Goal: Task Accomplishment & Management: Use online tool/utility

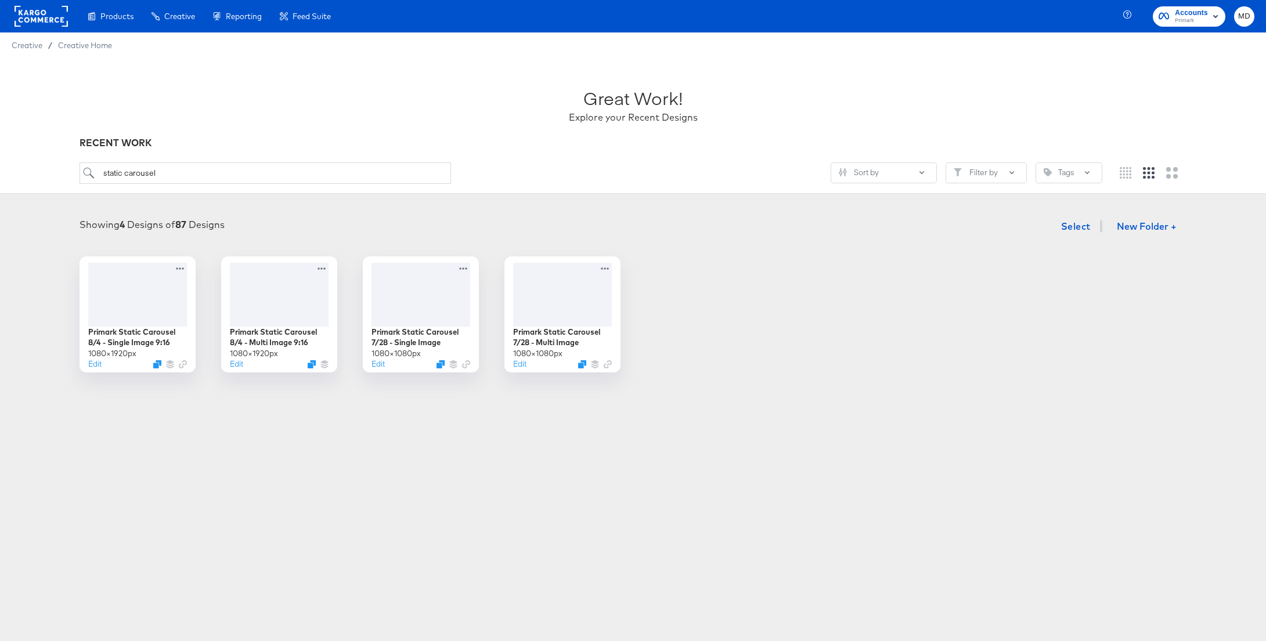
click at [321, 417] on article "Great Work! Explore your Recent Designs RECENT WORK static carousel Sort by Fil…" at bounding box center [633, 243] width 1266 height 370
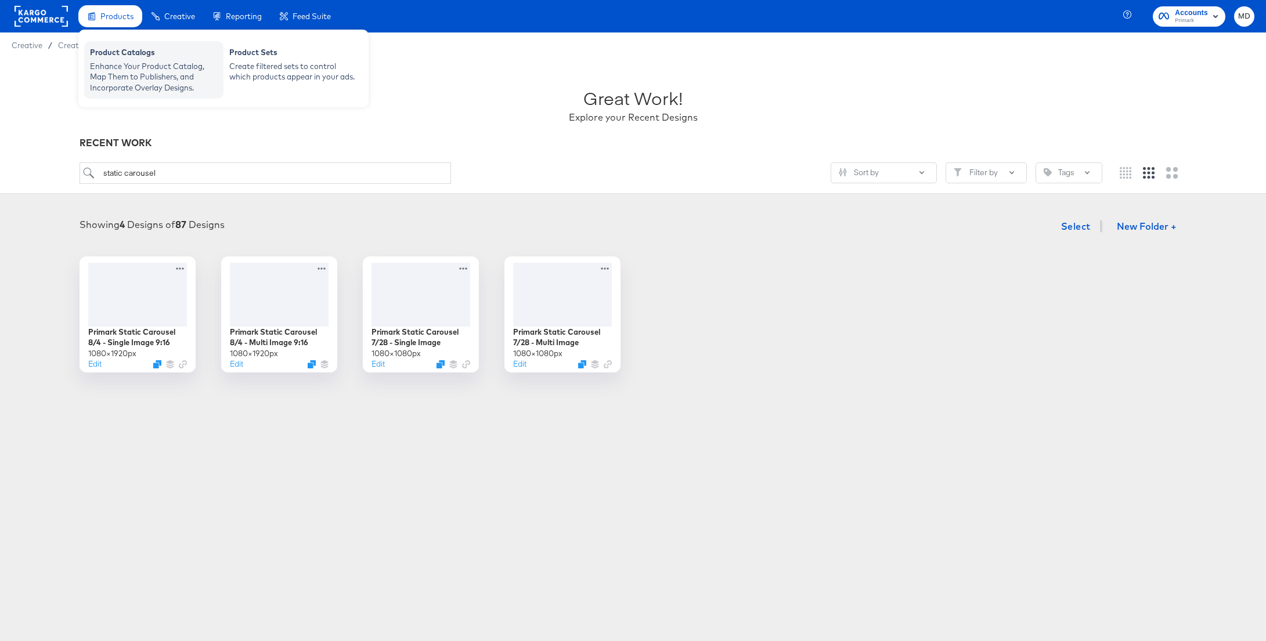
click at [117, 63] on div "Enhance Your Product Catalog, Map Them to Publishers, and Incorporate Overlay D…" at bounding box center [154, 77] width 128 height 33
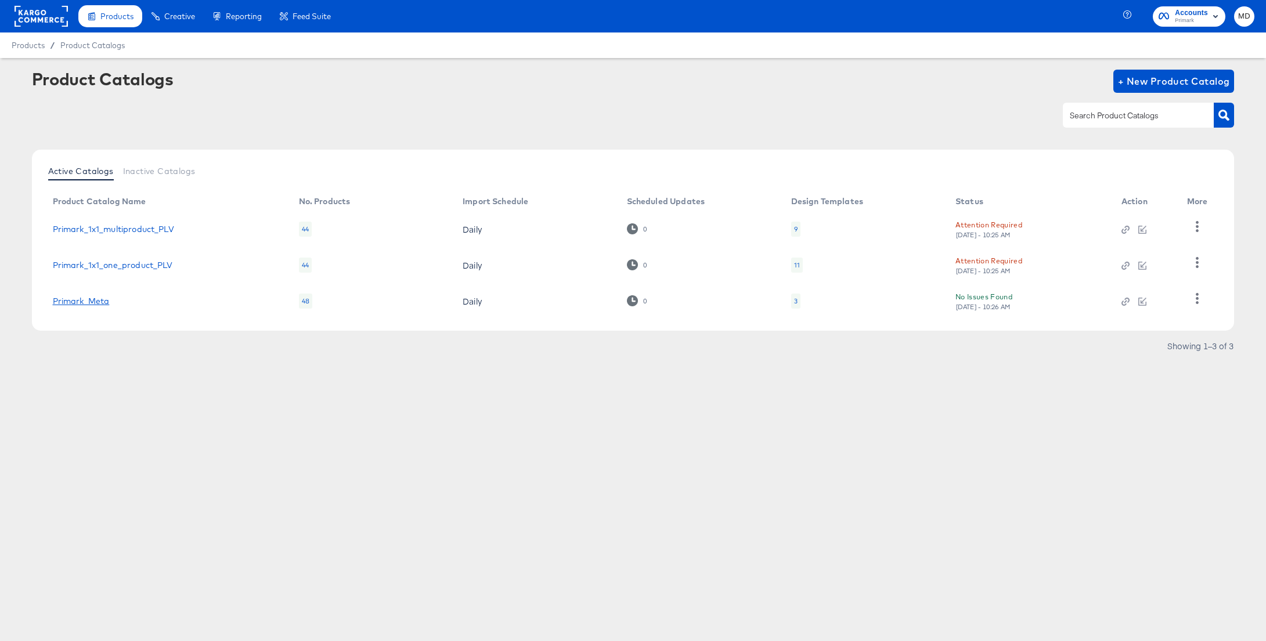
click at [86, 302] on link "Primark_Meta" at bounding box center [81, 301] width 57 height 9
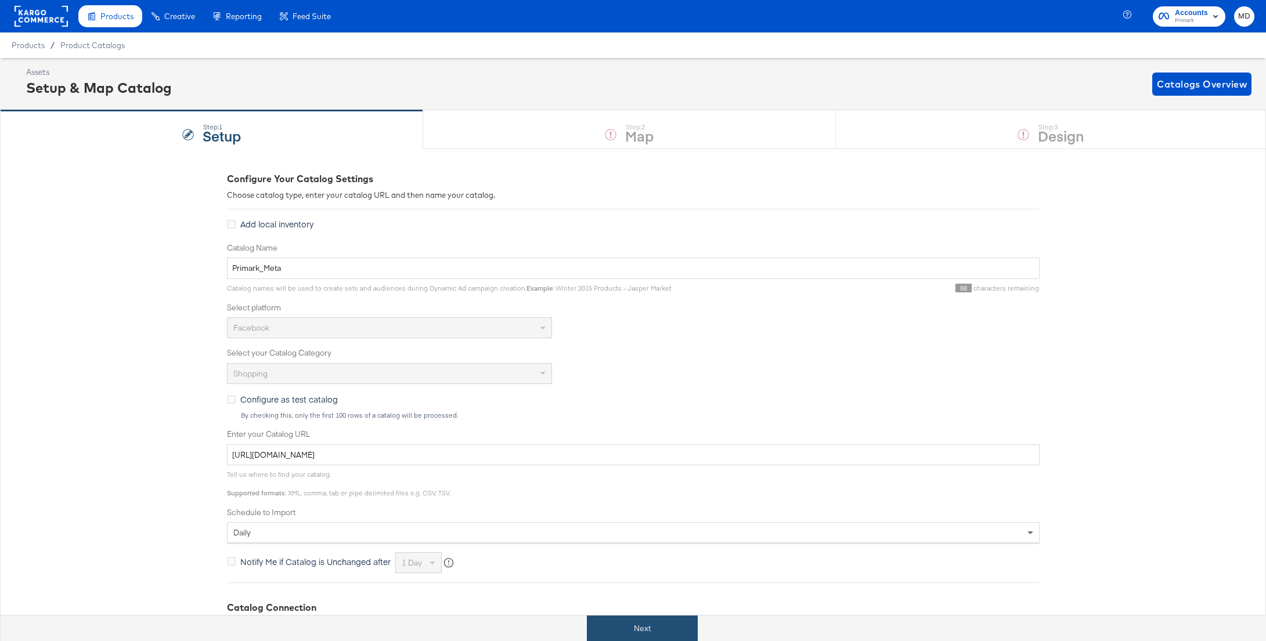
click at [626, 620] on button "Next" at bounding box center [642, 629] width 111 height 26
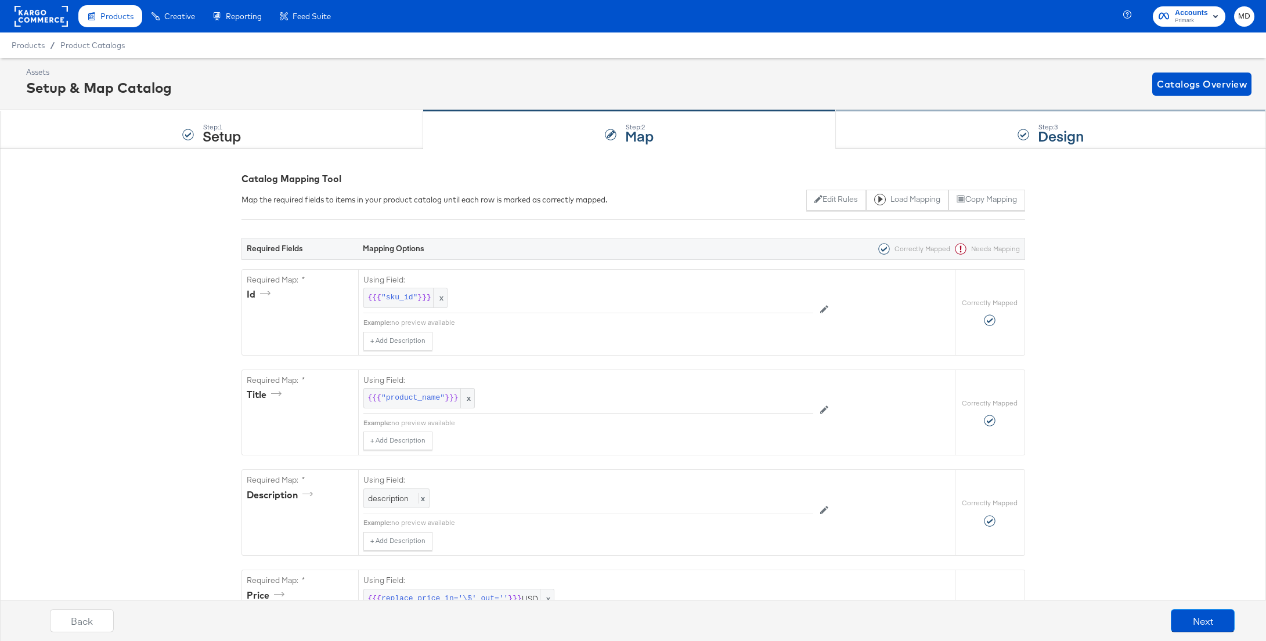
click at [987, 133] on div "Step: 3 Design" at bounding box center [1051, 130] width 430 height 38
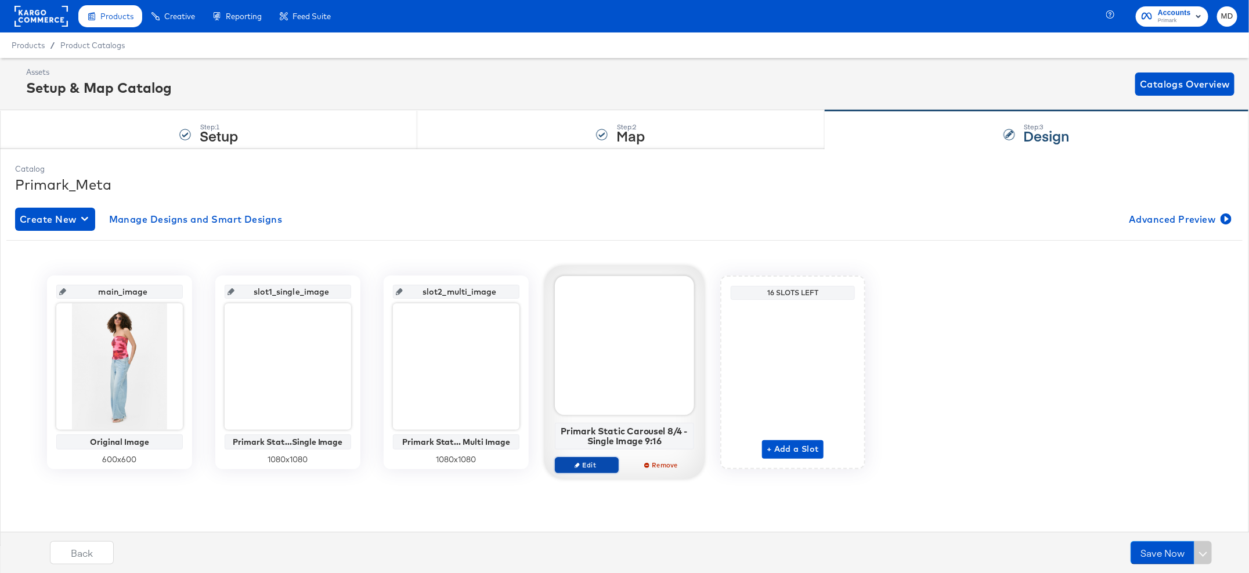
click at [595, 461] on span "Edit" at bounding box center [586, 465] width 53 height 9
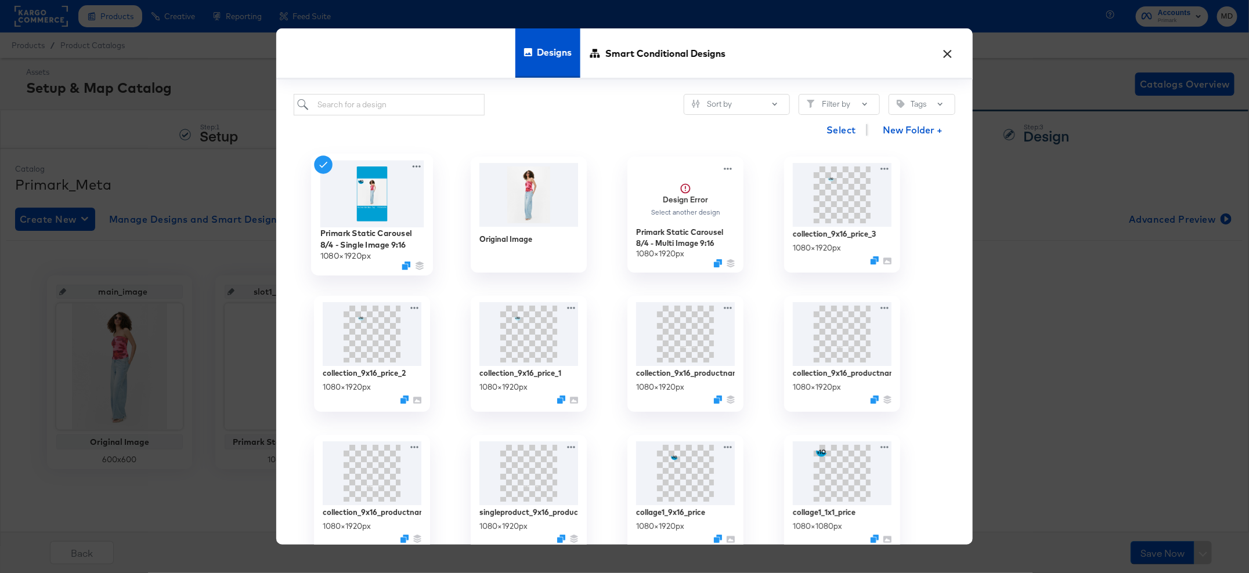
click at [377, 207] on img at bounding box center [372, 193] width 104 height 67
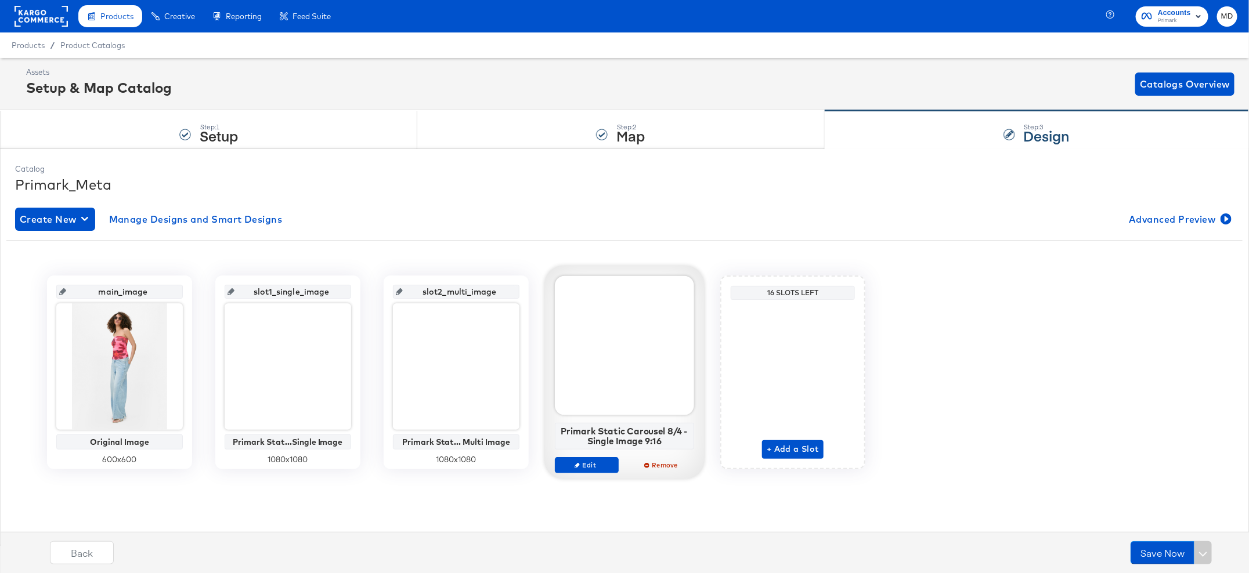
click at [629, 366] on div at bounding box center [624, 345] width 139 height 139
click at [573, 468] on span "Edit" at bounding box center [586, 465] width 53 height 9
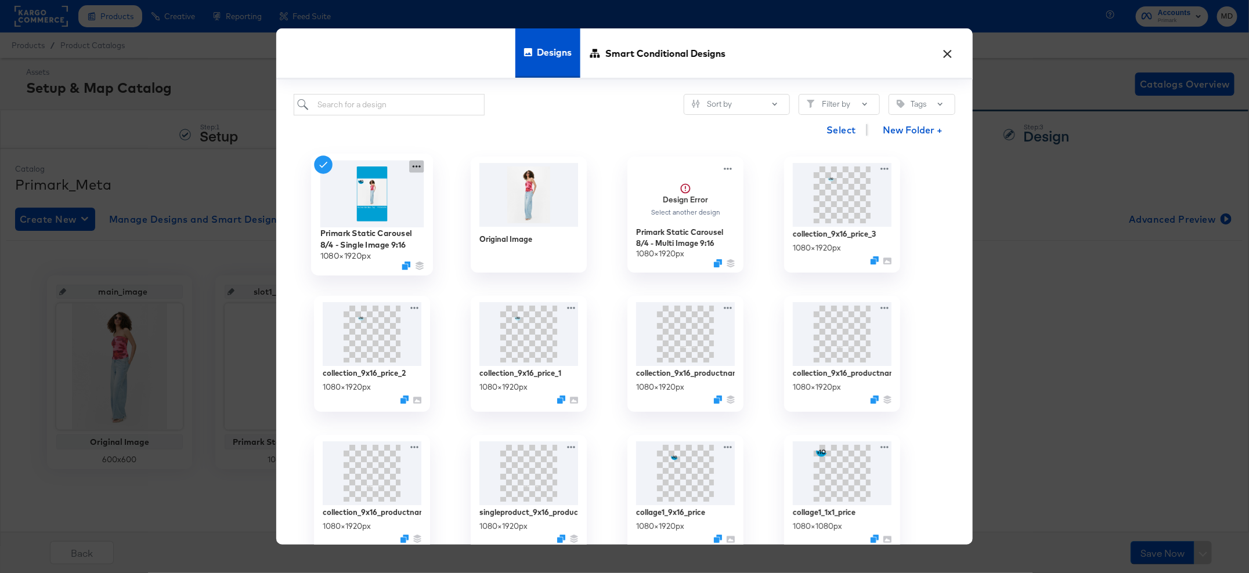
click at [414, 168] on icon at bounding box center [416, 166] width 15 height 12
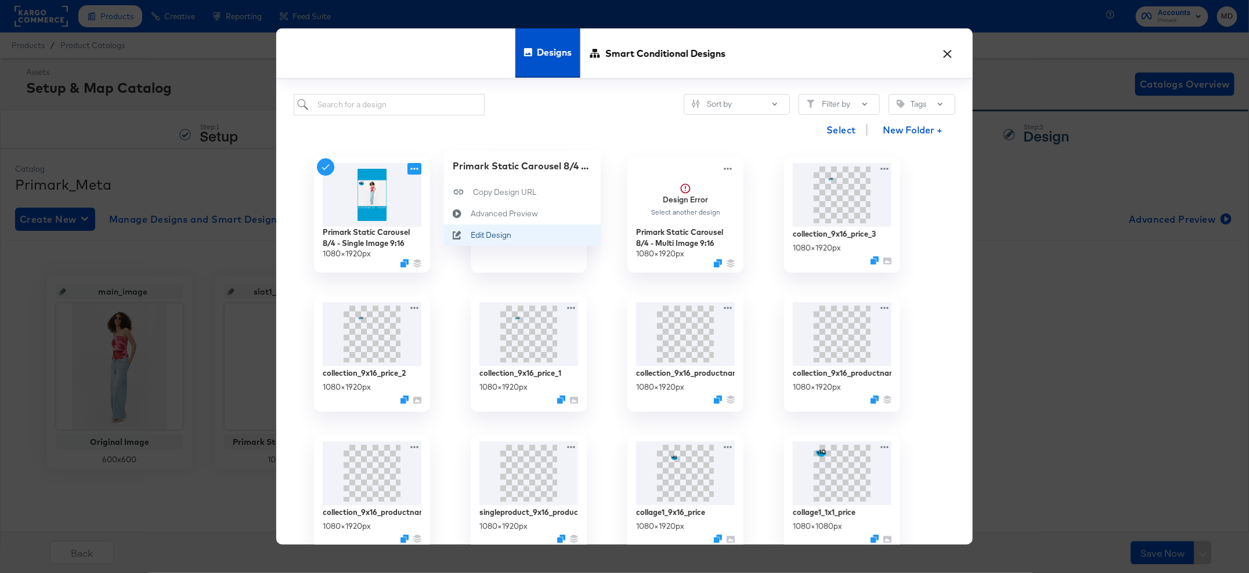
click at [471, 235] on div "Edit Design Edit Design" at bounding box center [471, 235] width 0 height 0
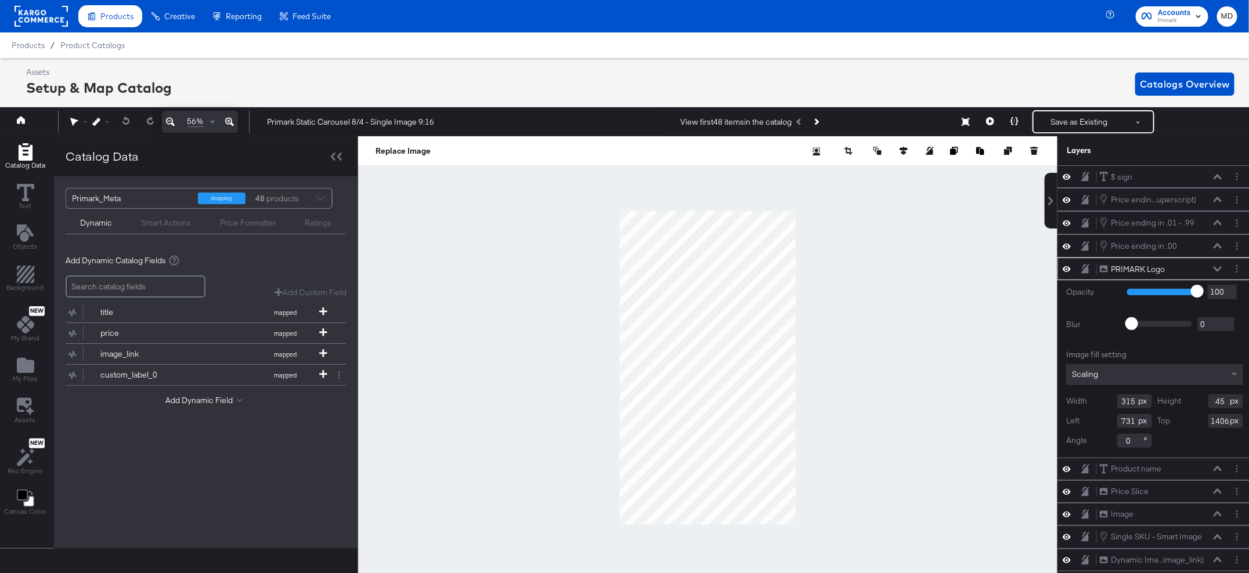
scroll to position [0, 3]
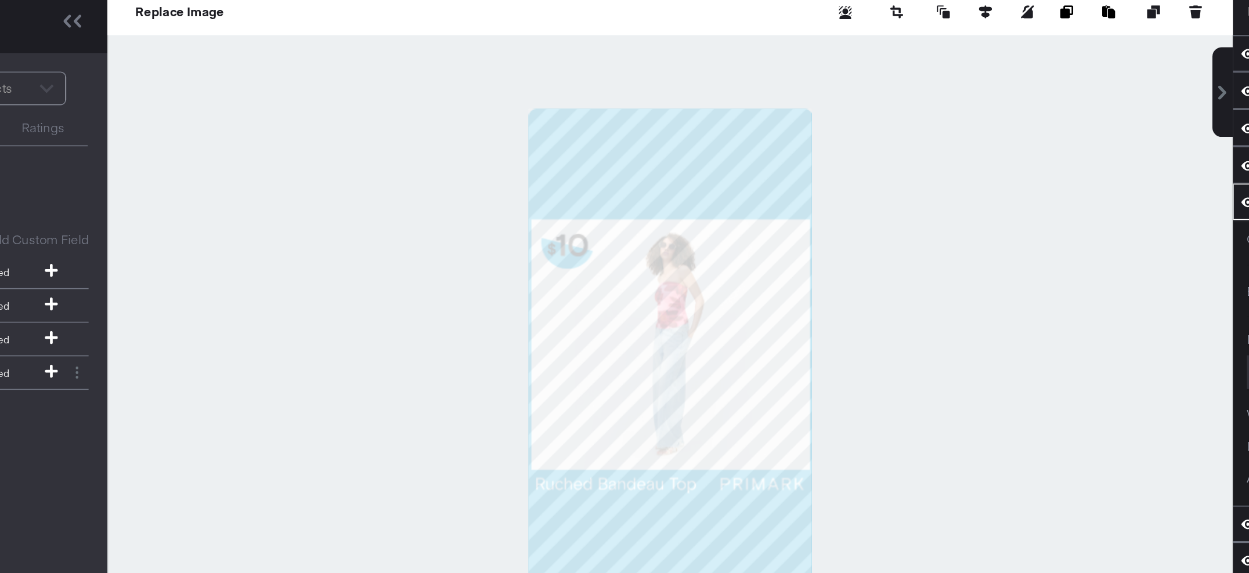
click at [885, 369] on div at bounding box center [704, 367] width 699 height 463
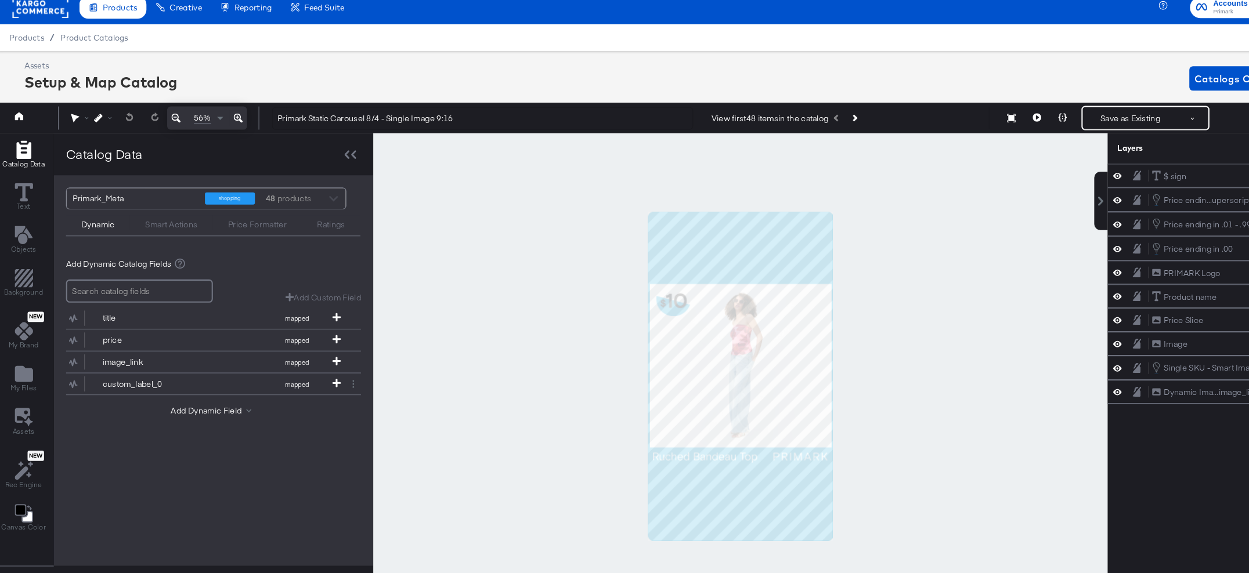
click at [715, 208] on div at bounding box center [704, 367] width 699 height 463
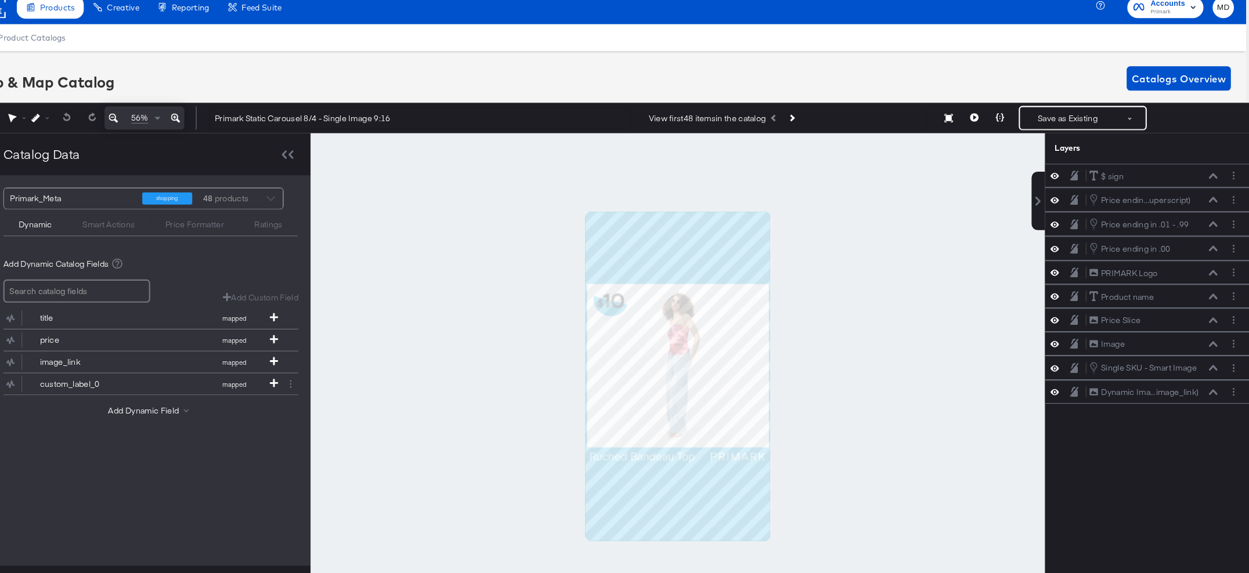
click at [884, 337] on div at bounding box center [704, 367] width 699 height 463
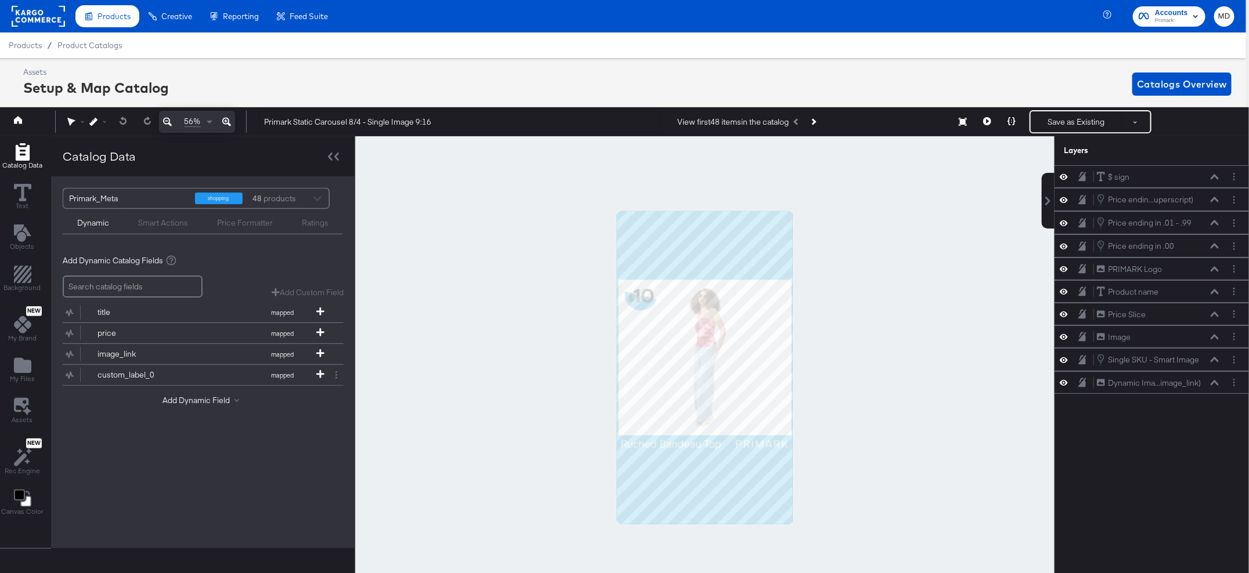
click at [1153, 453] on div "$ sign $ sign Price endin...uperscript) Price ending in .01 - .99 (Superscript)…" at bounding box center [1152, 375] width 194 height 420
click at [1060, 176] on icon at bounding box center [1064, 177] width 8 height 10
click at [1060, 176] on icon at bounding box center [1064, 178] width 8 height 8
click at [1063, 200] on icon at bounding box center [1064, 200] width 8 height 10
click at [1063, 200] on icon at bounding box center [1064, 200] width 8 height 8
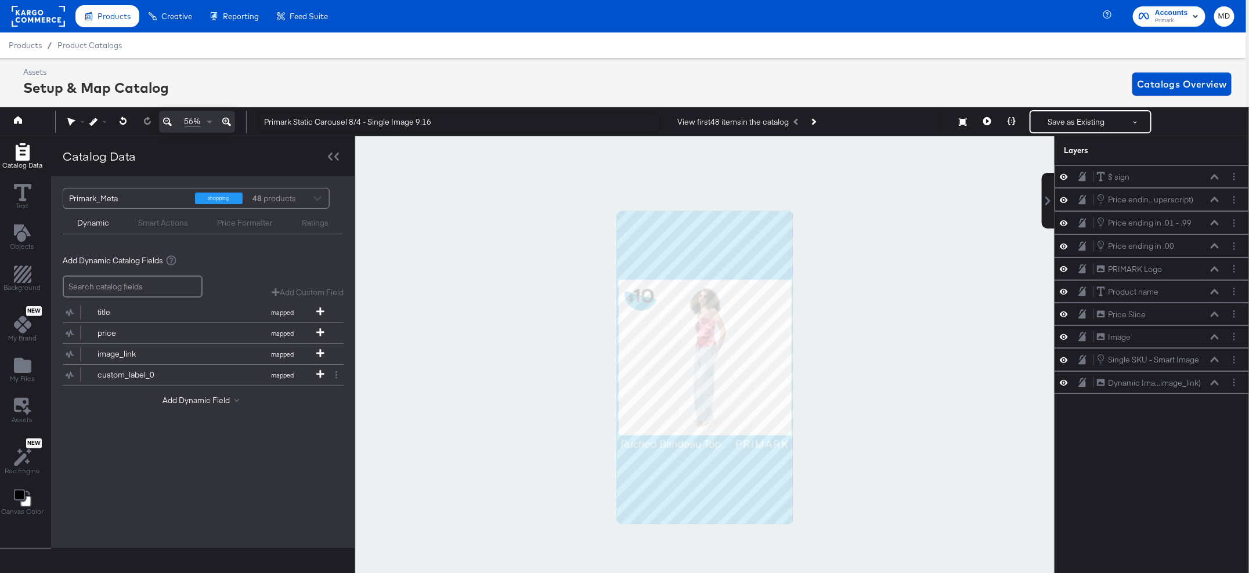
click at [1063, 200] on icon at bounding box center [1064, 200] width 8 height 10
click at [1063, 200] on icon at bounding box center [1064, 200] width 8 height 8
click at [1067, 335] on icon at bounding box center [1064, 337] width 8 height 10
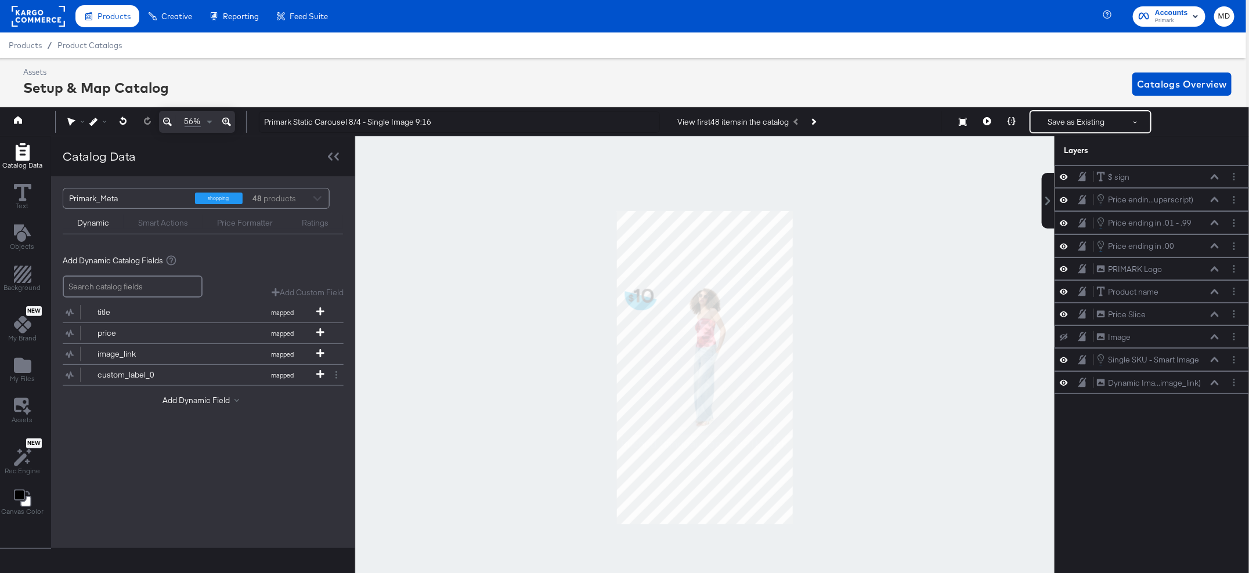
click at [1067, 335] on icon at bounding box center [1064, 338] width 8 height 8
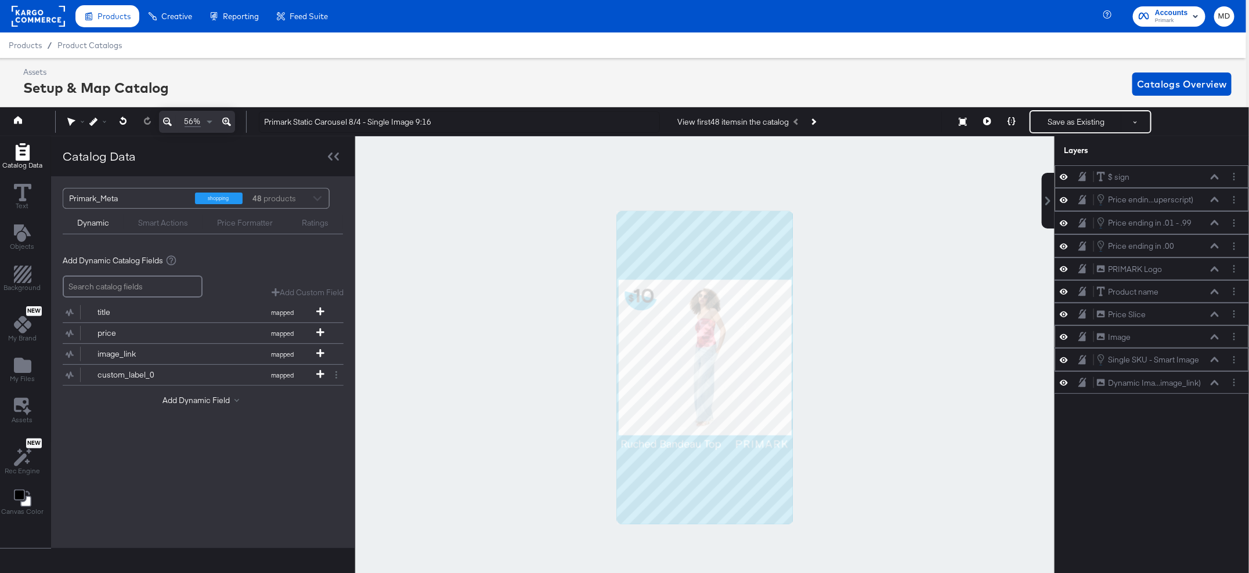
click at [1064, 355] on icon at bounding box center [1064, 360] width 8 height 10
click at [1064, 356] on icon at bounding box center [1064, 360] width 8 height 8
click at [1063, 378] on icon at bounding box center [1064, 383] width 8 height 10
click at [1063, 380] on icon at bounding box center [1064, 384] width 8 height 8
click at [1069, 316] on div "Price Slice Price Slice" at bounding box center [1151, 314] width 185 height 12
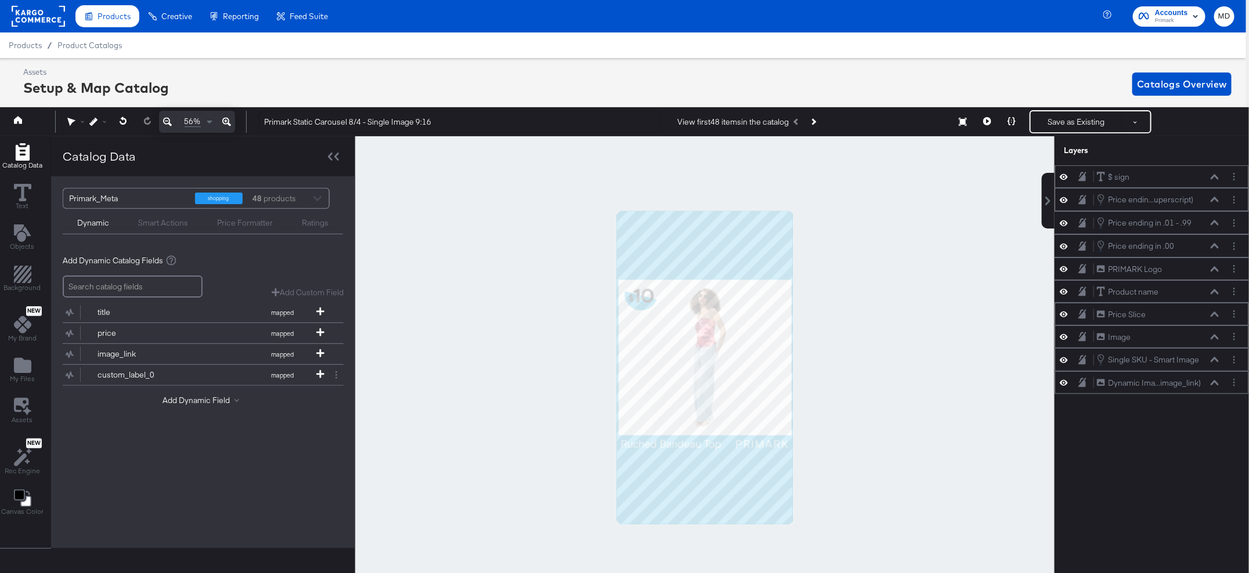
click at [1067, 316] on div "Price Slice Price Slice" at bounding box center [1151, 314] width 185 height 12
click at [1065, 313] on icon at bounding box center [1064, 314] width 8 height 10
click at [1065, 313] on icon at bounding box center [1064, 315] width 8 height 8
click at [1063, 291] on icon at bounding box center [1064, 292] width 8 height 6
click at [1063, 291] on icon at bounding box center [1064, 292] width 8 height 8
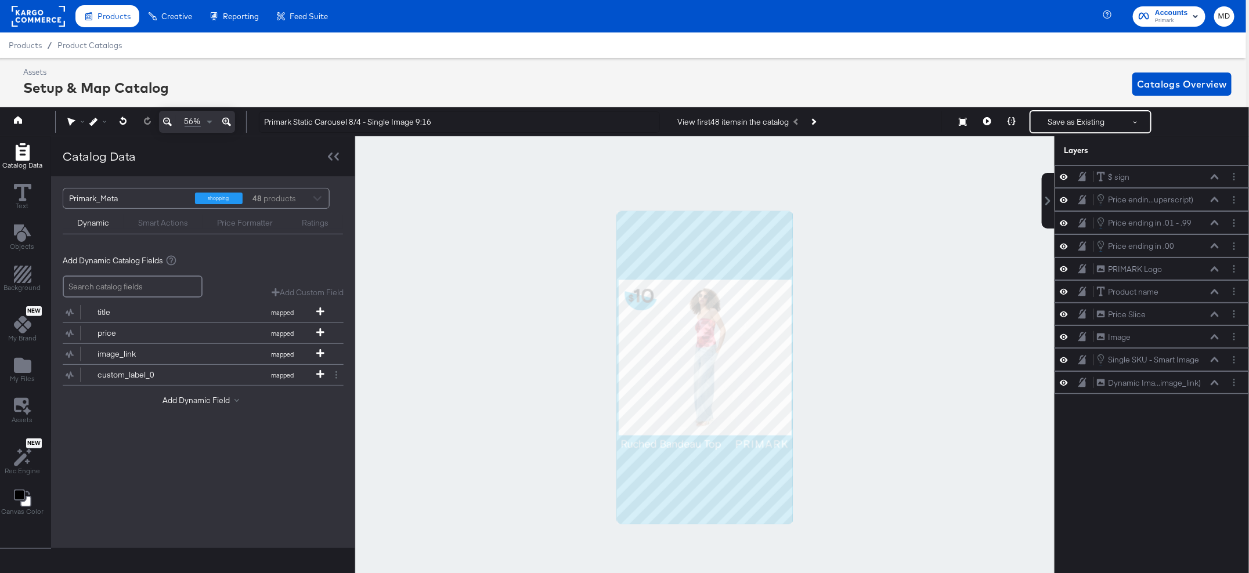
click at [1061, 265] on icon at bounding box center [1064, 269] width 8 height 10
click at [1061, 266] on icon at bounding box center [1064, 270] width 8 height 8
click at [1064, 246] on icon at bounding box center [1064, 246] width 8 height 10
click at [1064, 219] on icon at bounding box center [1064, 223] width 8 height 10
click at [1064, 219] on icon at bounding box center [1064, 223] width 8 height 8
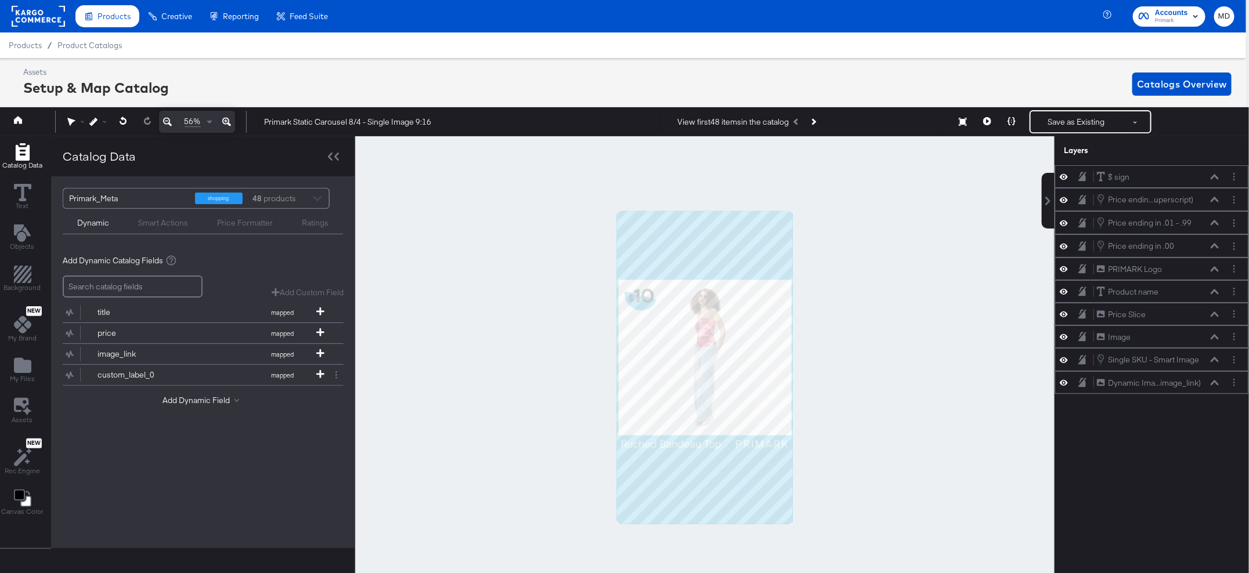
click at [1064, 219] on icon at bounding box center [1064, 223] width 8 height 10
click at [1064, 219] on icon at bounding box center [1064, 223] width 8 height 8
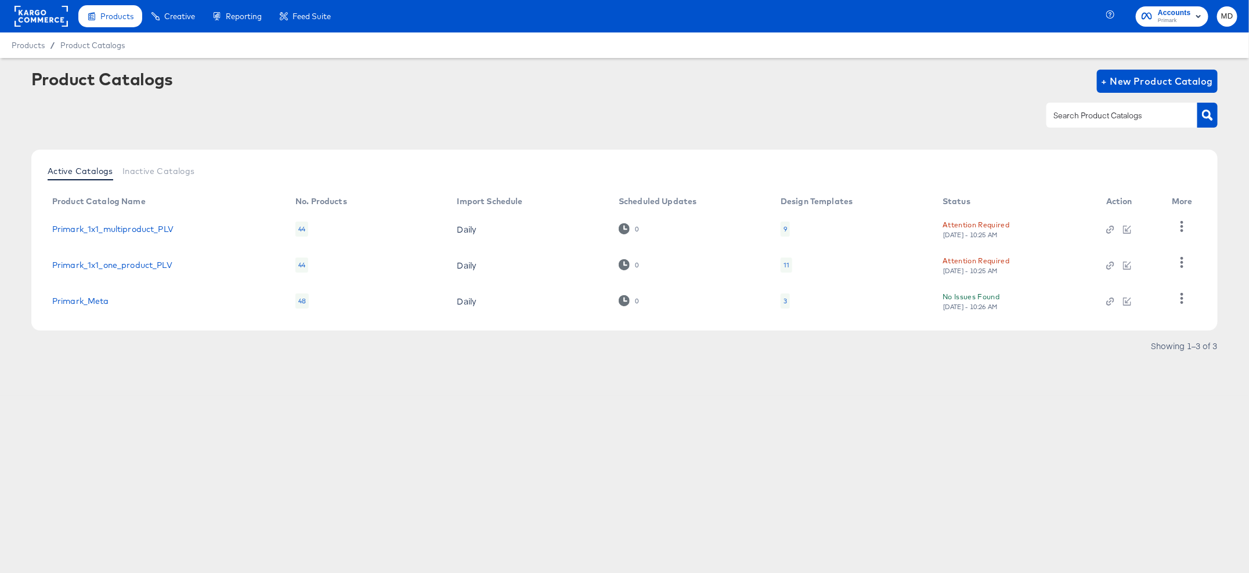
click at [98, 313] on td "Primark_Meta" at bounding box center [164, 301] width 243 height 36
click at [93, 305] on td "Primark_Meta" at bounding box center [164, 301] width 243 height 36
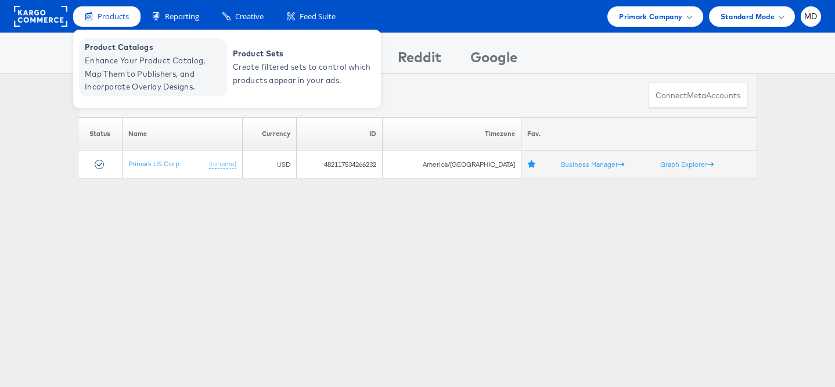
click at [124, 69] on span "Enhance Your Product Catalog, Map Them to Publishers, and Incorporate Overlay D…" at bounding box center [154, 73] width 139 height 39
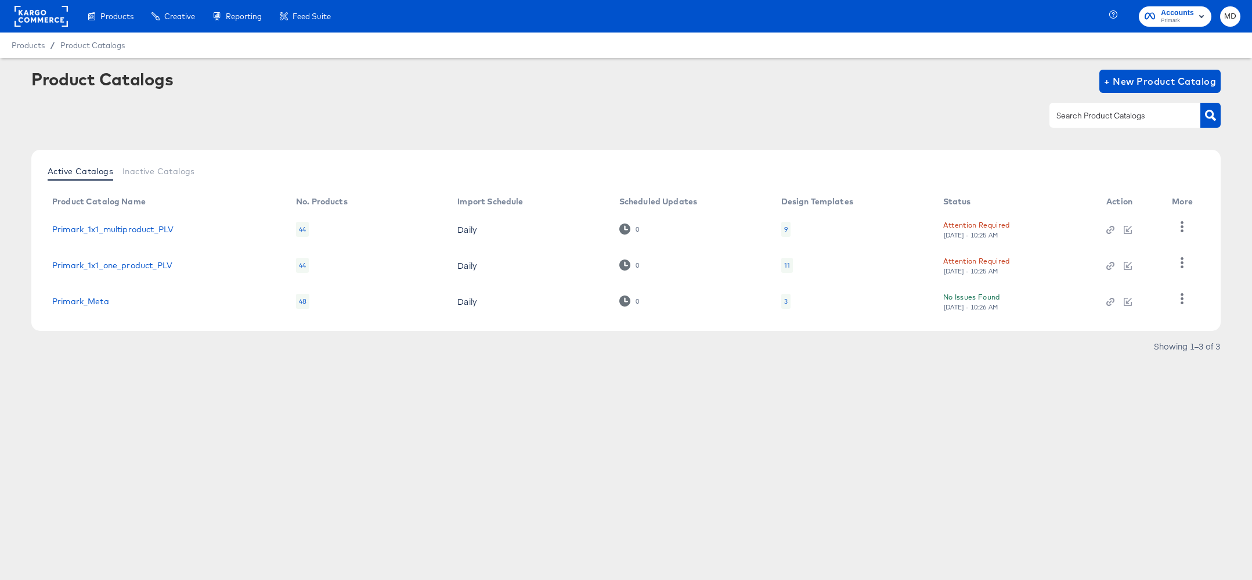
click at [44, 19] on rect at bounding box center [41, 16] width 53 height 21
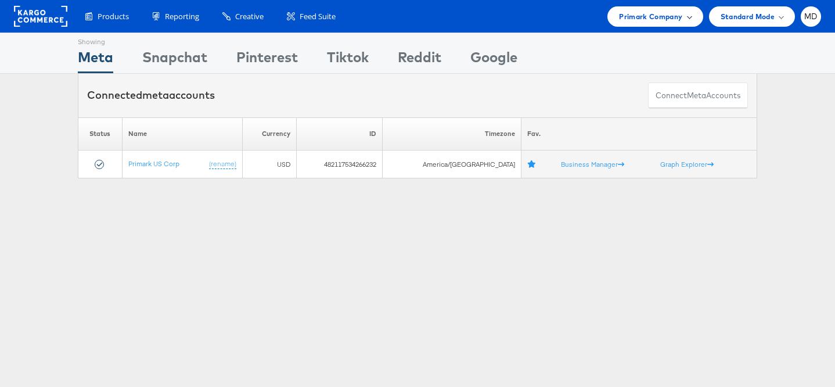
click at [645, 16] on span "Primark Company" at bounding box center [650, 16] width 63 height 12
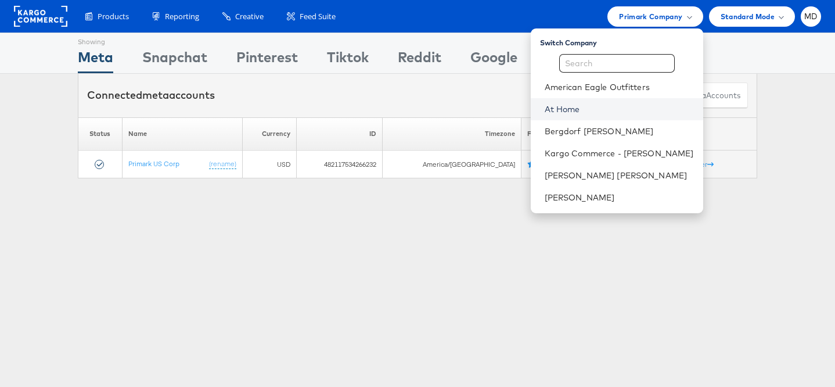
click at [589, 113] on link "At Home" at bounding box center [618, 109] width 149 height 12
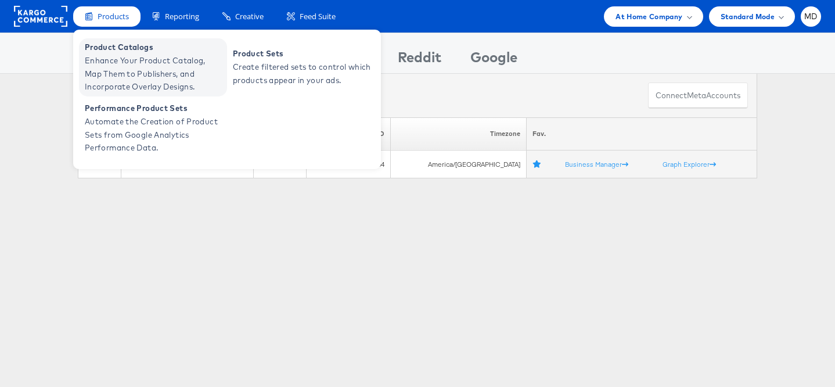
click at [110, 66] on span "Enhance Your Product Catalog, Map Them to Publishers, and Incorporate Overlay D…" at bounding box center [154, 73] width 139 height 39
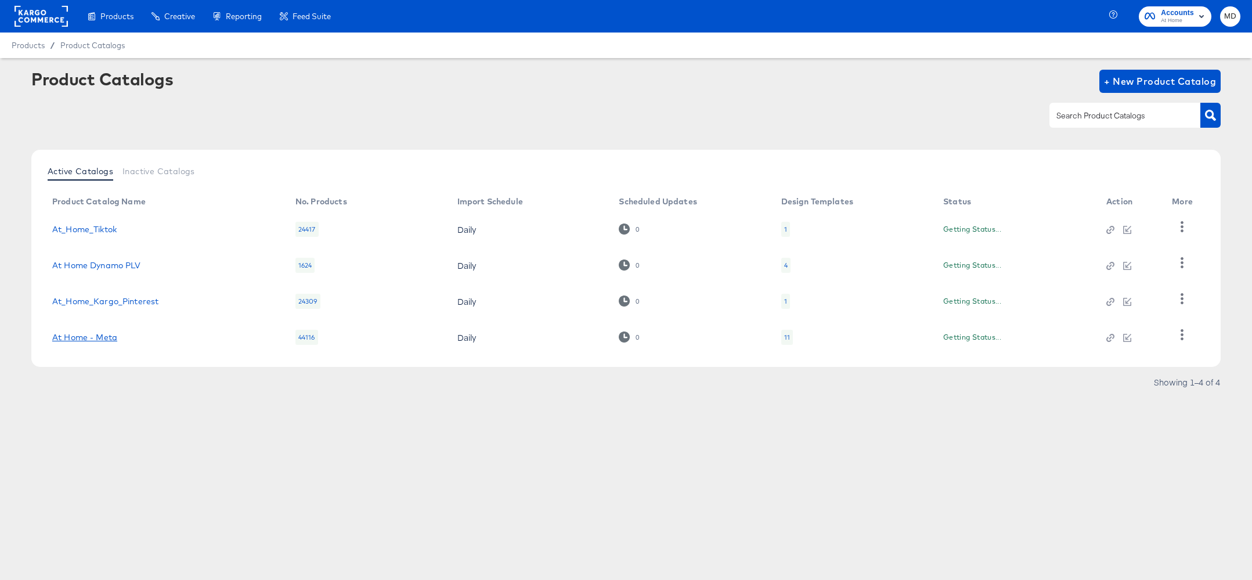
click at [107, 333] on link "At Home - Meta" at bounding box center [84, 337] width 65 height 9
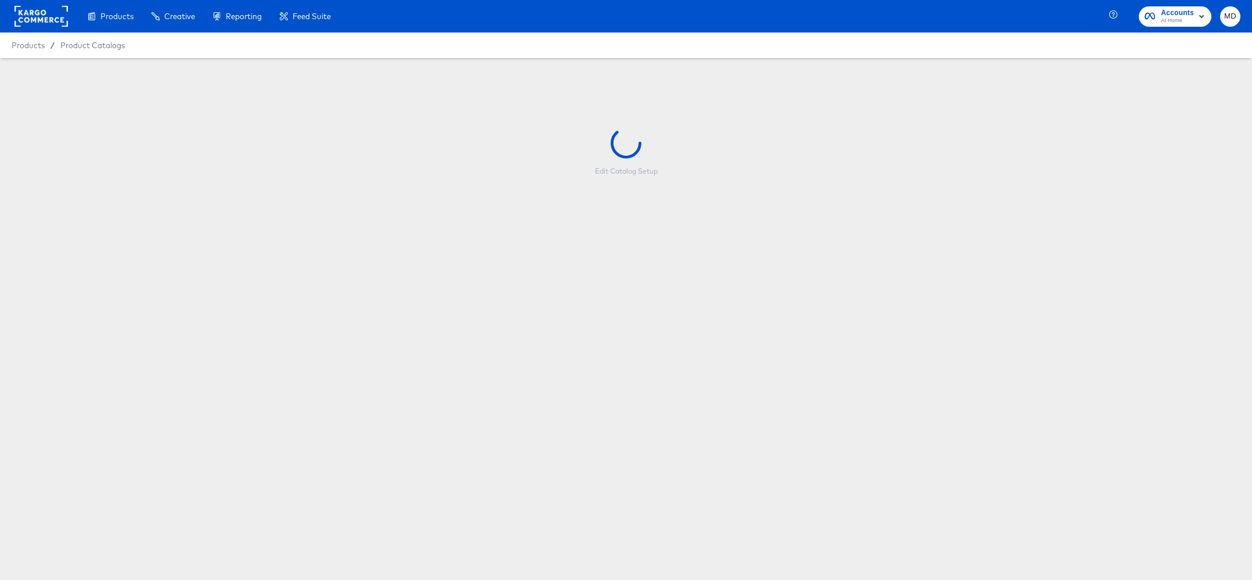
click at [107, 336] on div "Edit Catalog Setup" at bounding box center [626, 203] width 1252 height 290
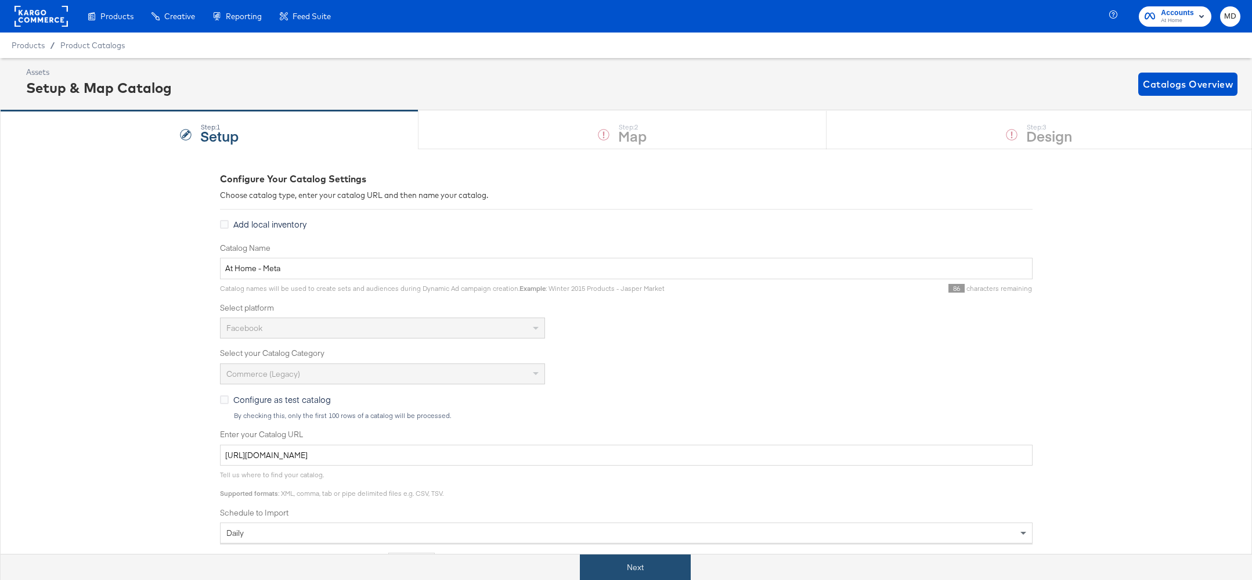
click at [664, 564] on button "Next" at bounding box center [635, 567] width 111 height 26
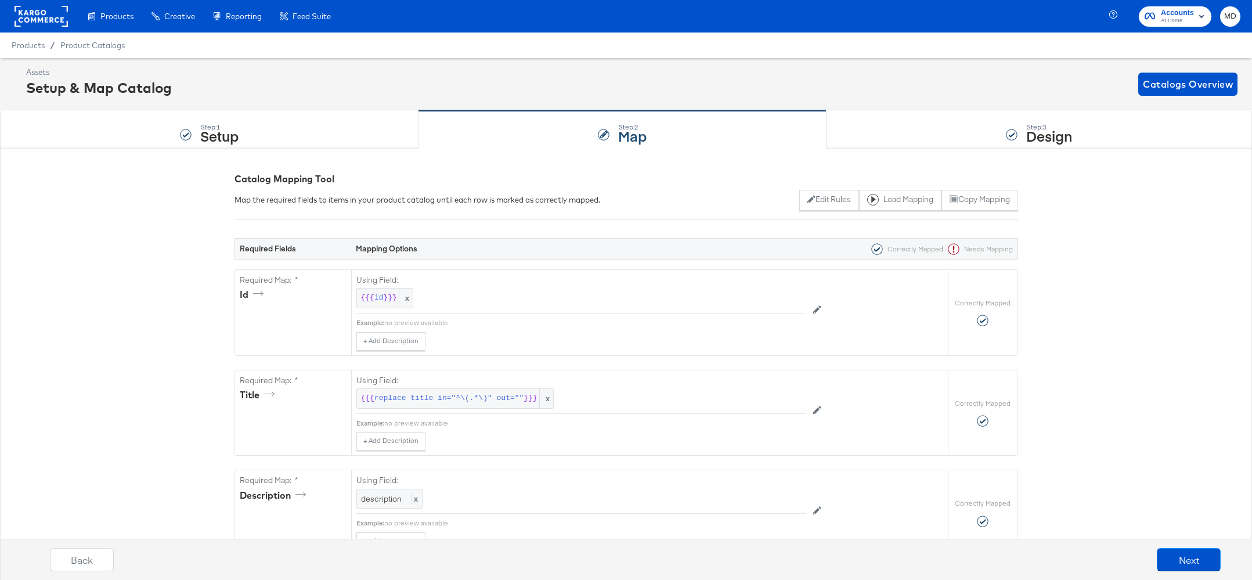
click at [995, 131] on div "Step: 3 Design" at bounding box center [1039, 130] width 425 height 38
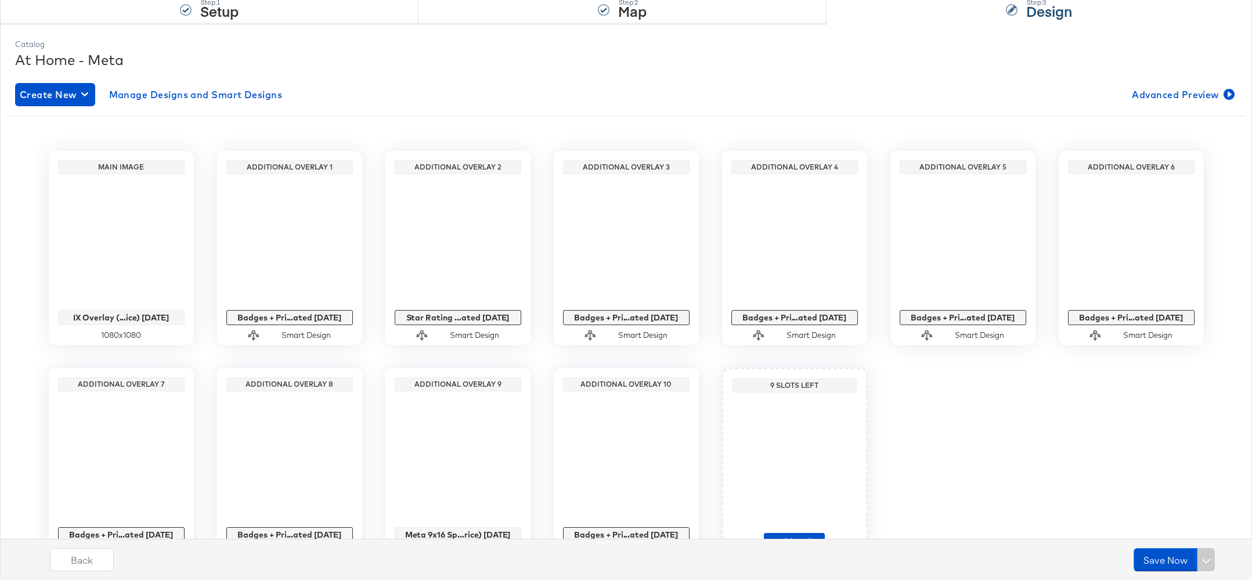
scroll to position [157, 0]
